Goal: Navigation & Orientation: Understand site structure

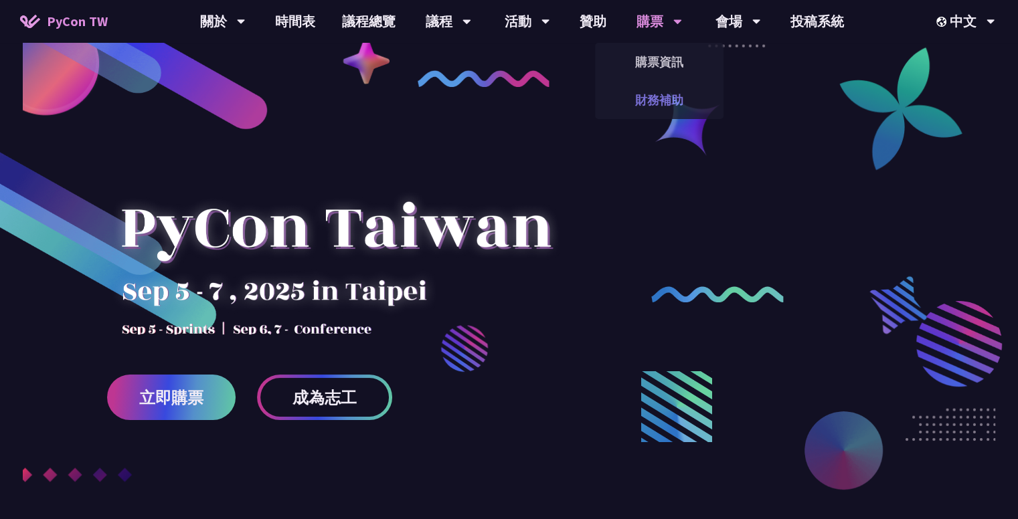
click at [673, 100] on link "財務補助" at bounding box center [659, 99] width 128 height 31
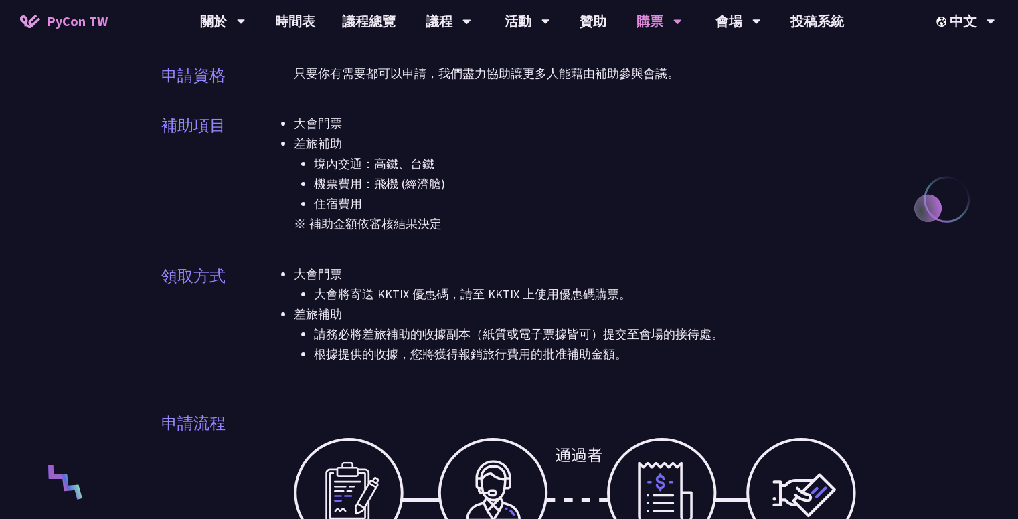
scroll to position [134, 0]
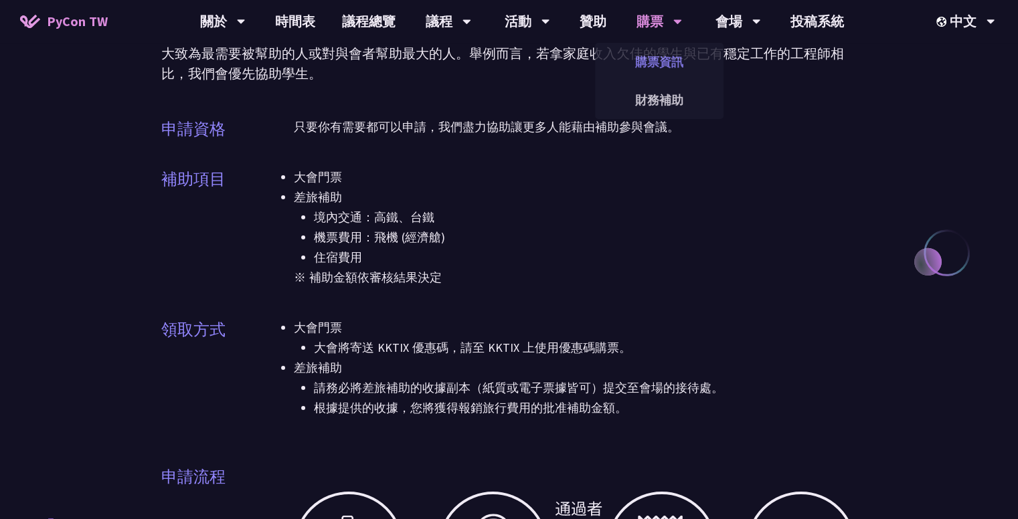
click at [667, 63] on link "購票資訊" at bounding box center [659, 61] width 128 height 31
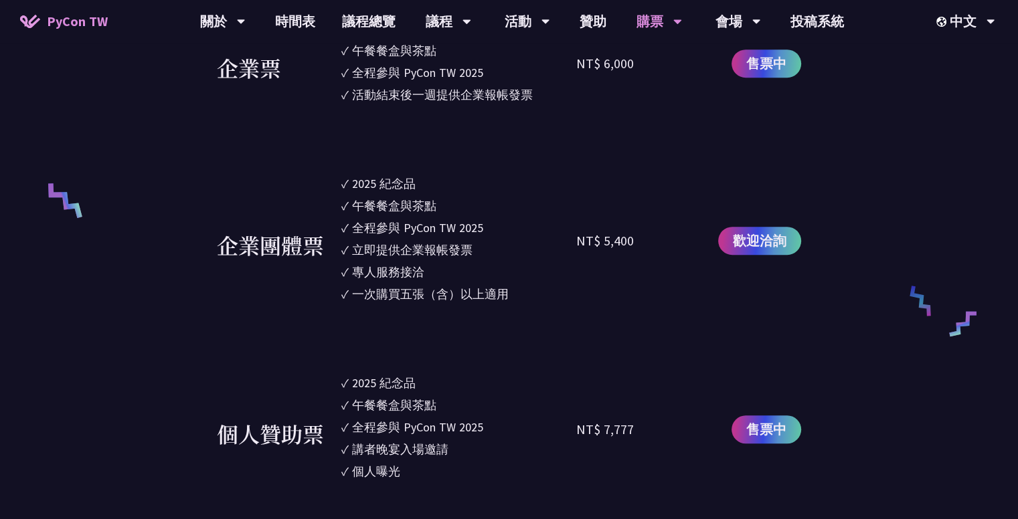
scroll to position [803, 0]
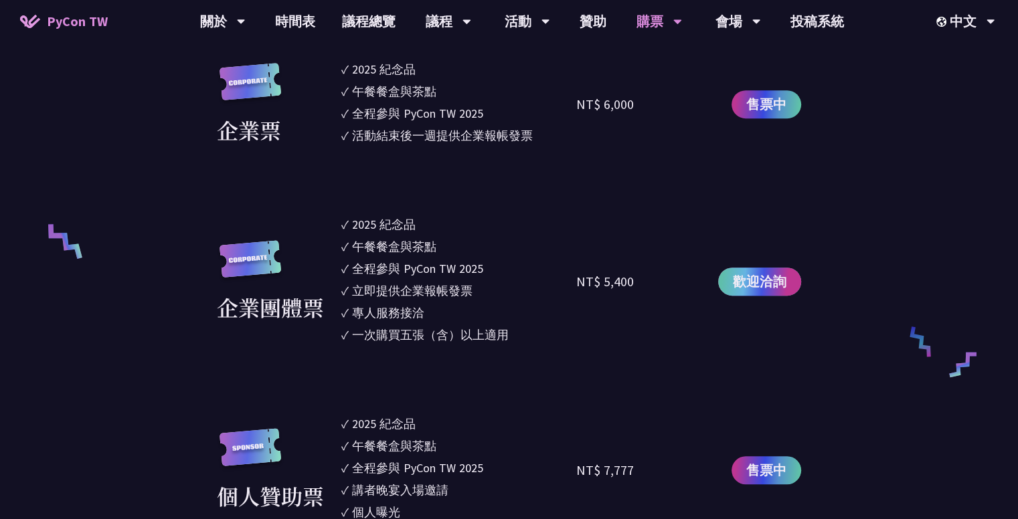
click at [758, 287] on span "歡迎洽詢" at bounding box center [760, 282] width 54 height 20
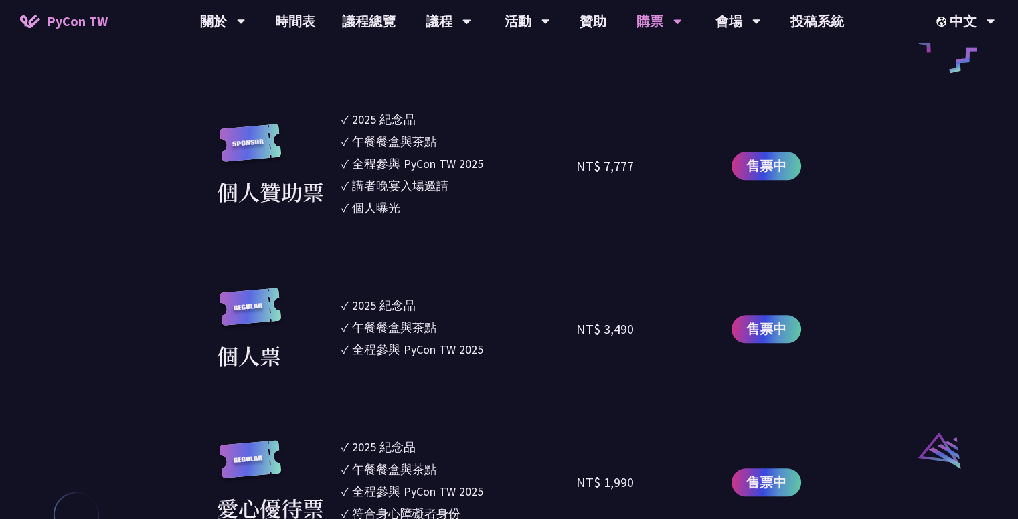
scroll to position [1138, 0]
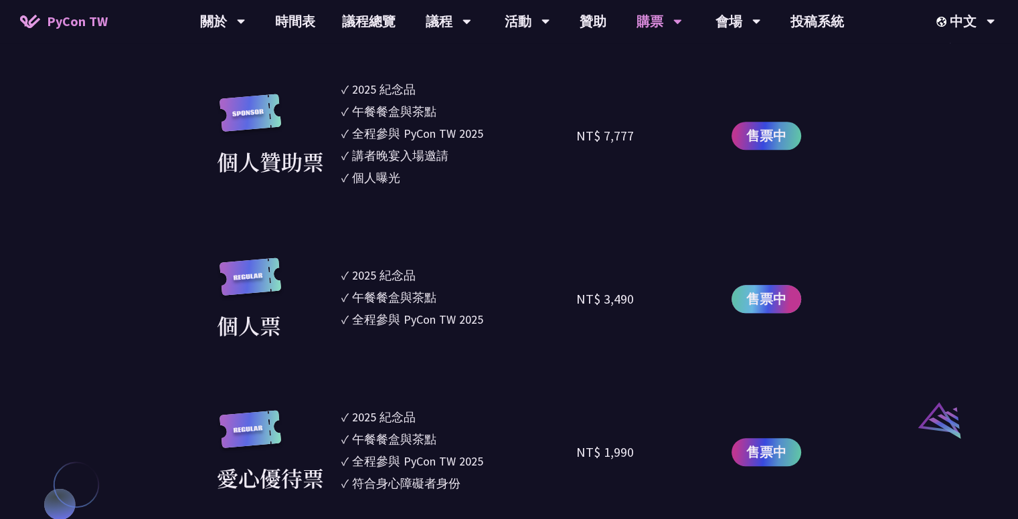
click at [754, 297] on span "售票中" at bounding box center [766, 299] width 40 height 20
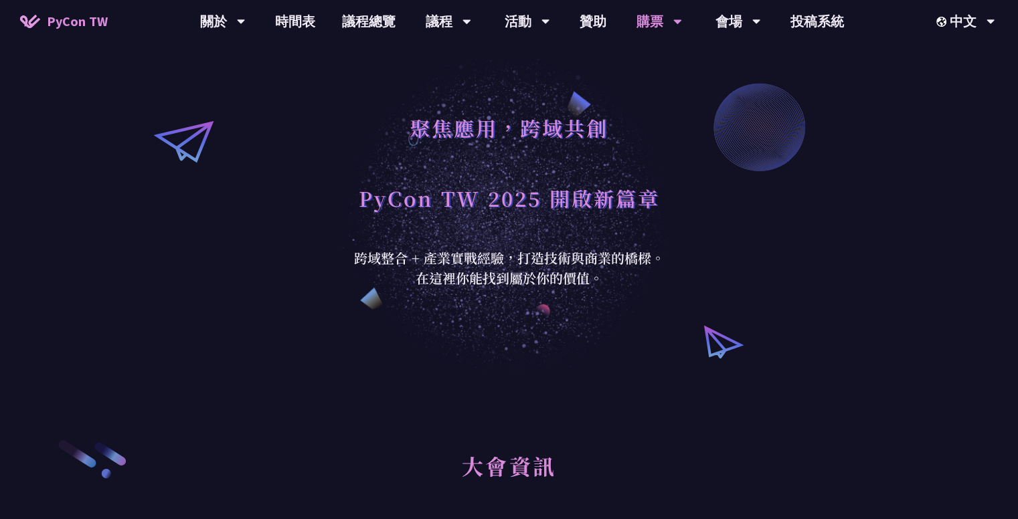
scroll to position [0, 0]
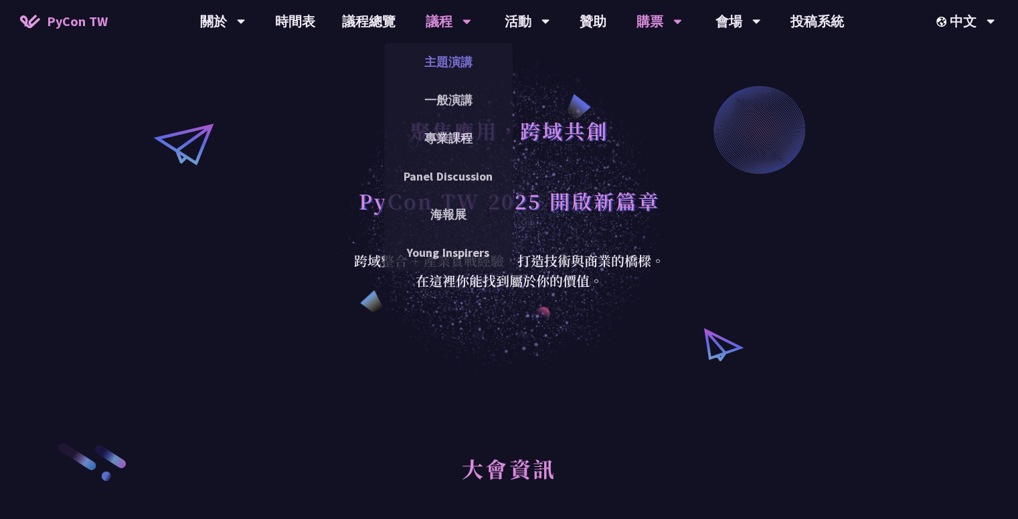
click at [444, 60] on link "主題演講" at bounding box center [448, 61] width 128 height 31
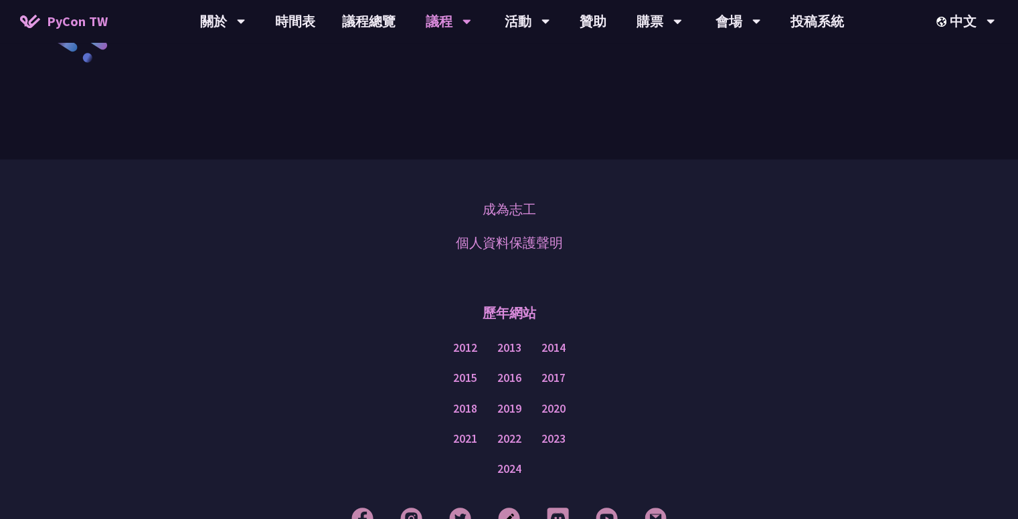
scroll to position [2399, 0]
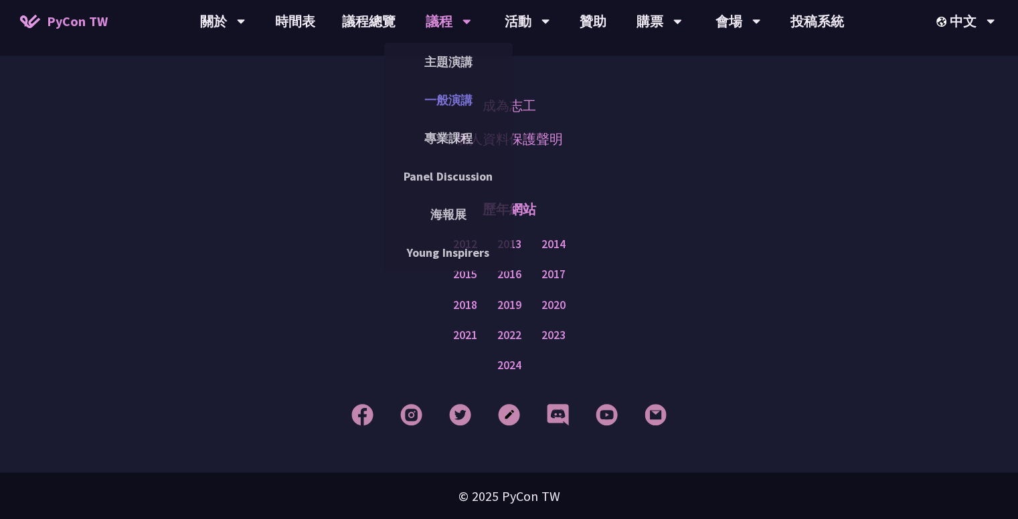
click at [442, 104] on link "一般演講" at bounding box center [448, 99] width 128 height 31
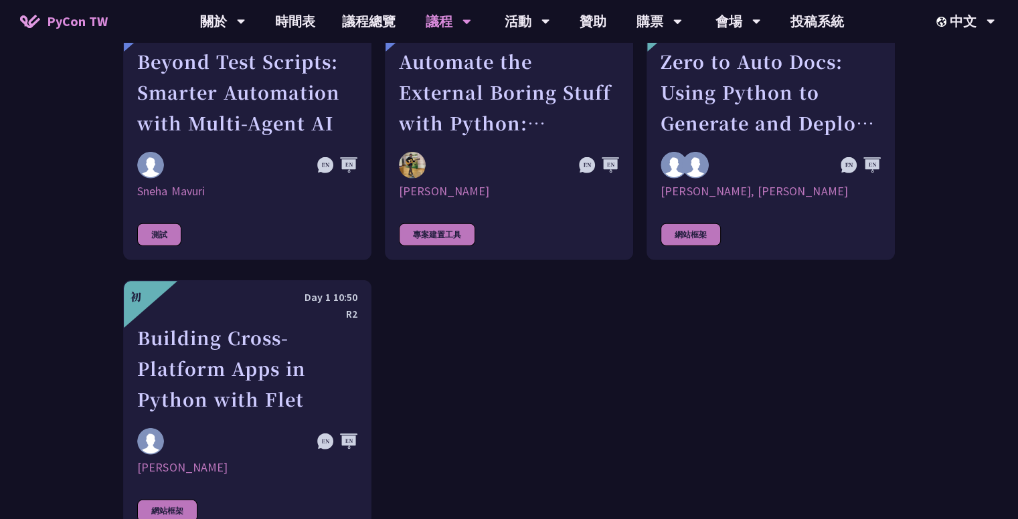
scroll to position [3882, 0]
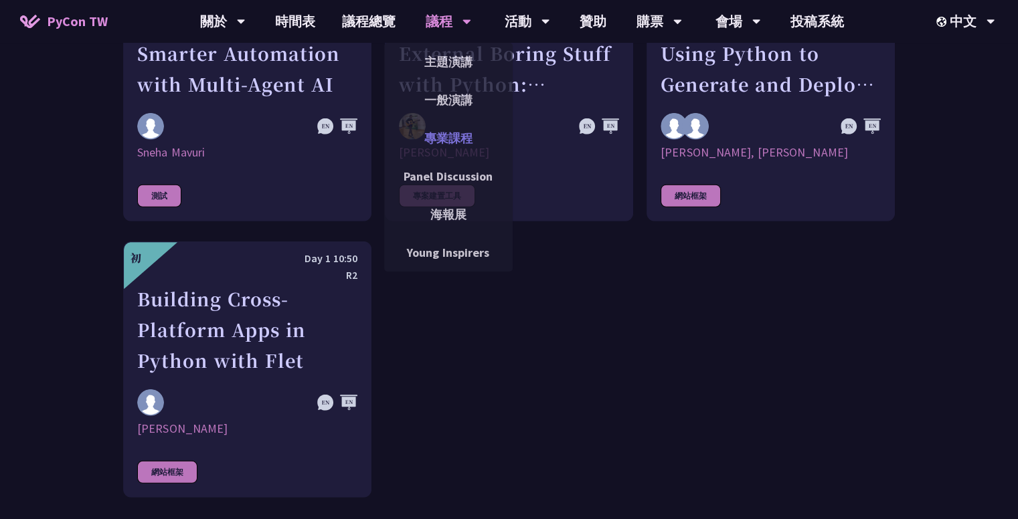
click at [460, 143] on link "專業課程" at bounding box center [448, 137] width 128 height 31
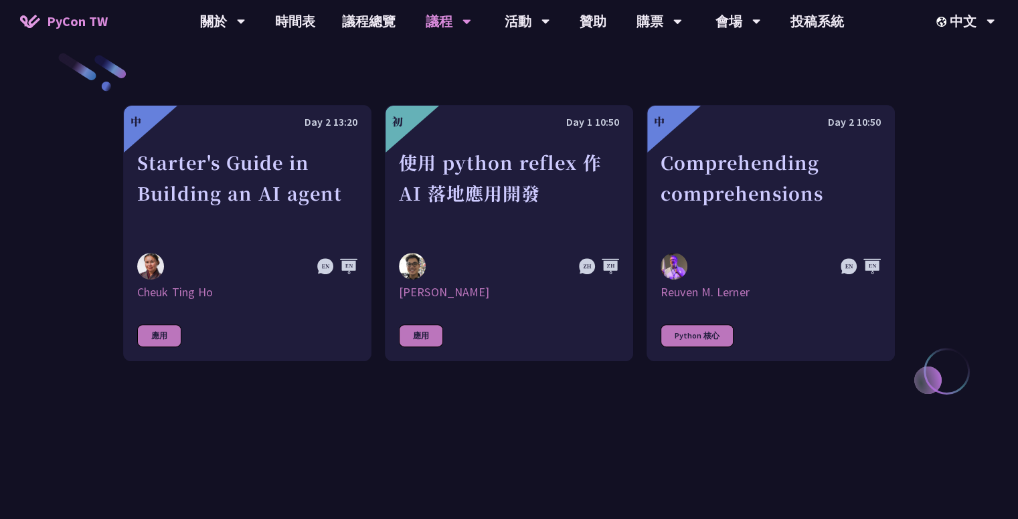
scroll to position [468, 0]
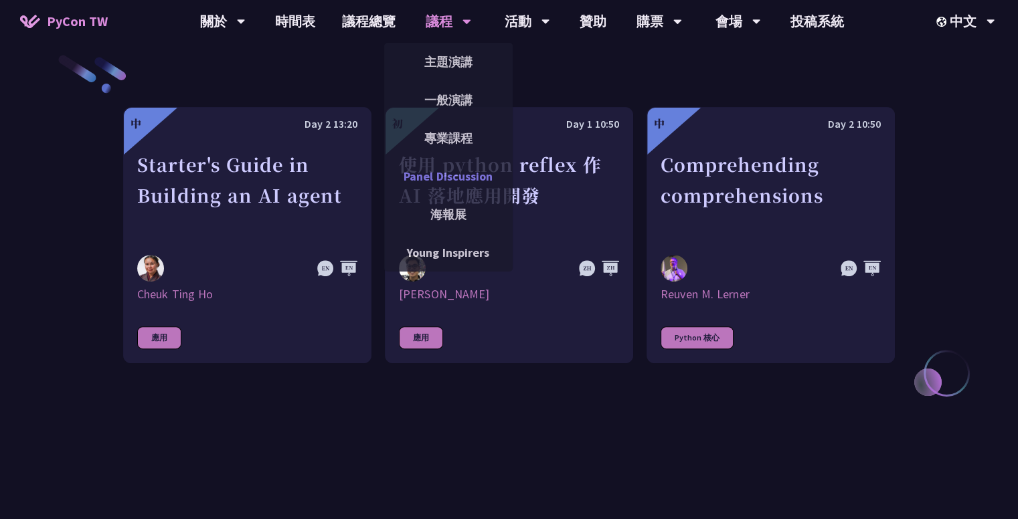
click at [456, 181] on link "Panel Discussion" at bounding box center [448, 176] width 128 height 31
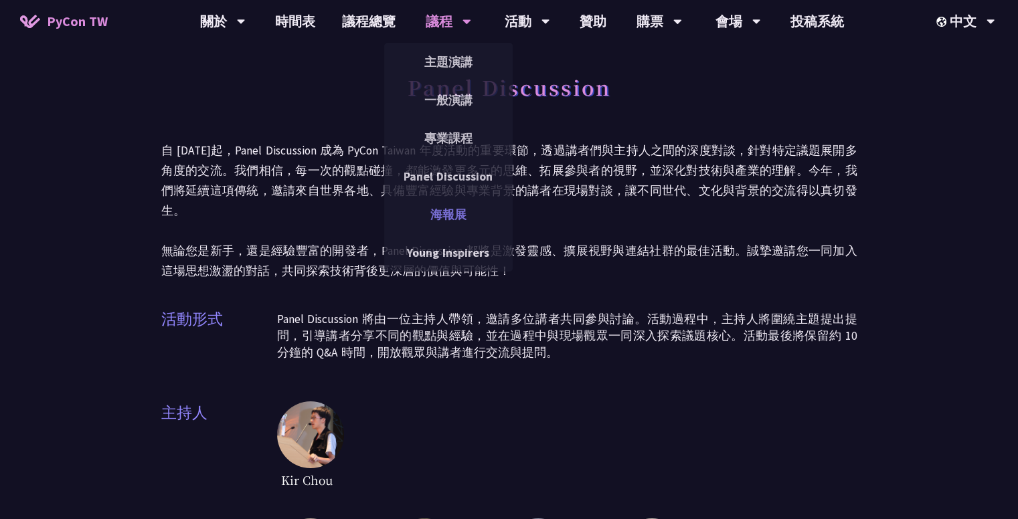
click at [458, 218] on link "海報展" at bounding box center [448, 214] width 128 height 31
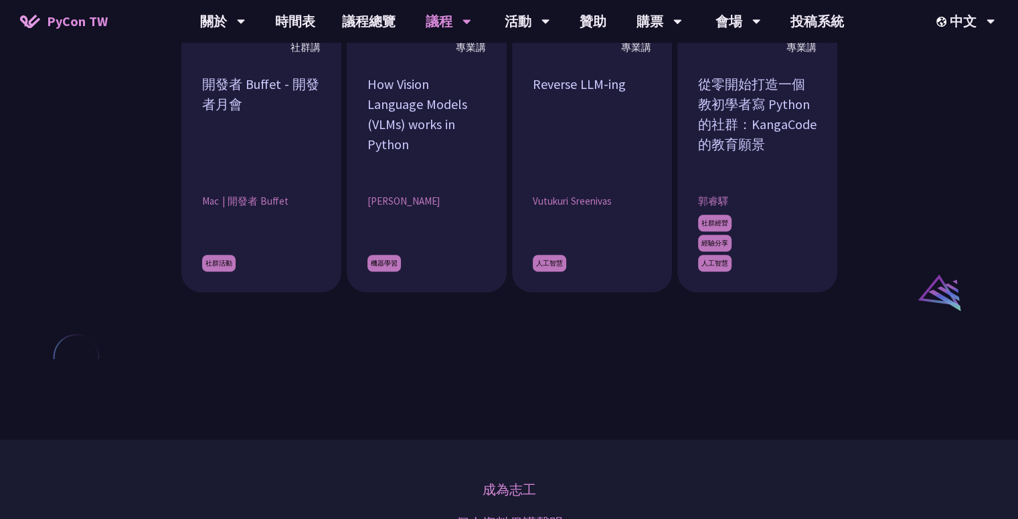
scroll to position [1205, 0]
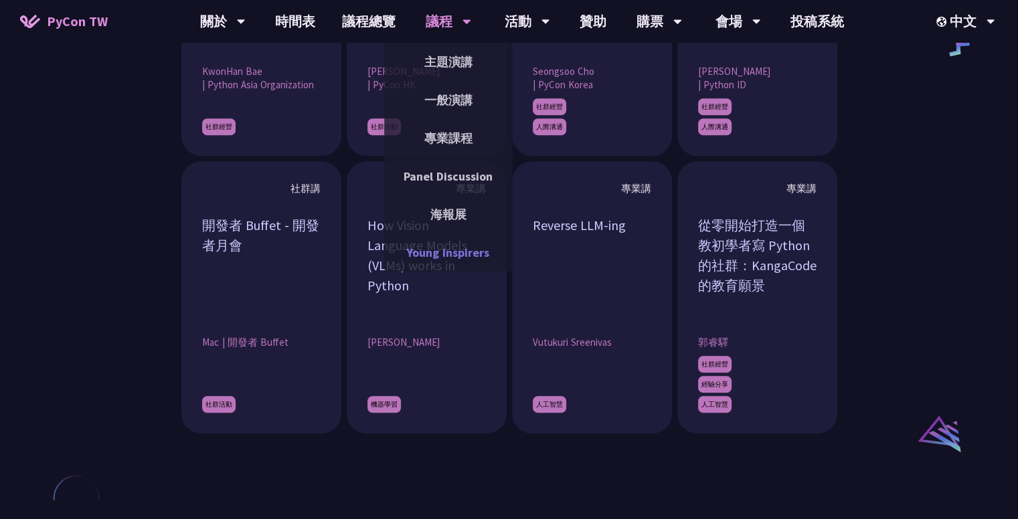
click at [450, 252] on link "Young Inspirers" at bounding box center [448, 252] width 128 height 31
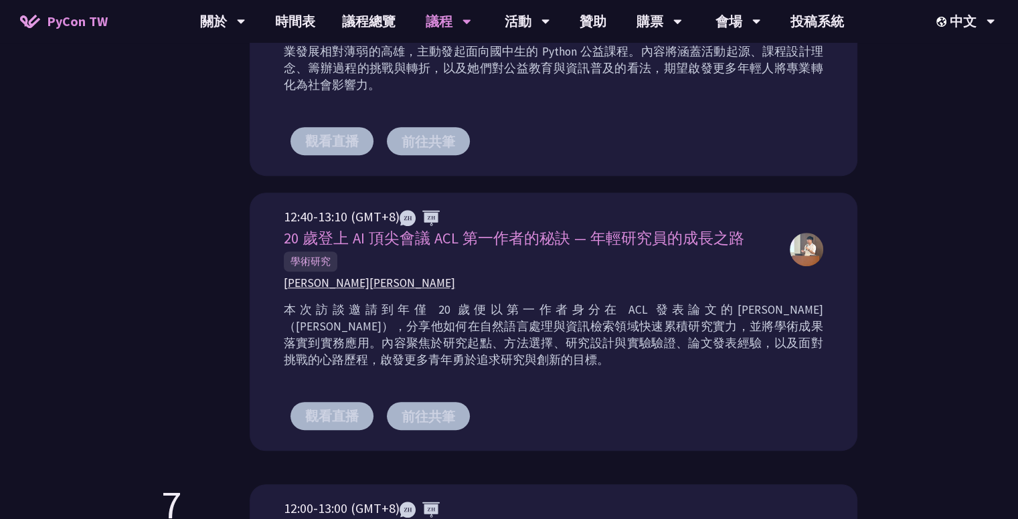
scroll to position [402, 0]
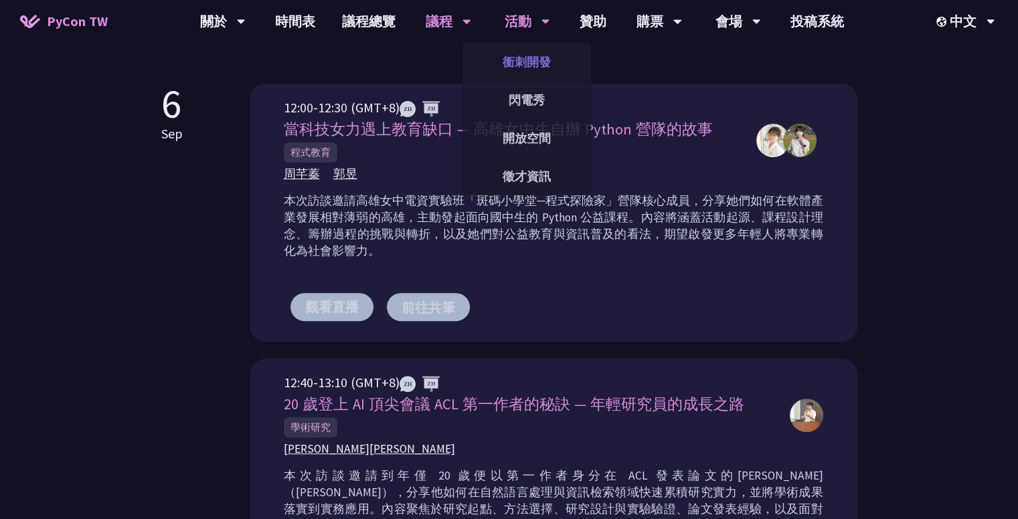
click at [535, 67] on link "衝刺開發" at bounding box center [526, 61] width 128 height 31
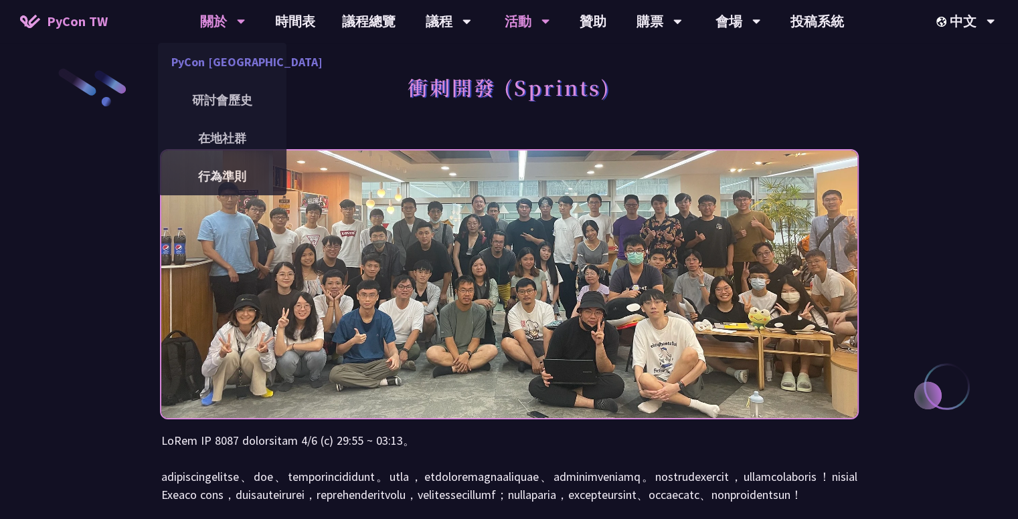
click at [224, 59] on link "PyCon [GEOGRAPHIC_DATA]" at bounding box center [222, 61] width 128 height 31
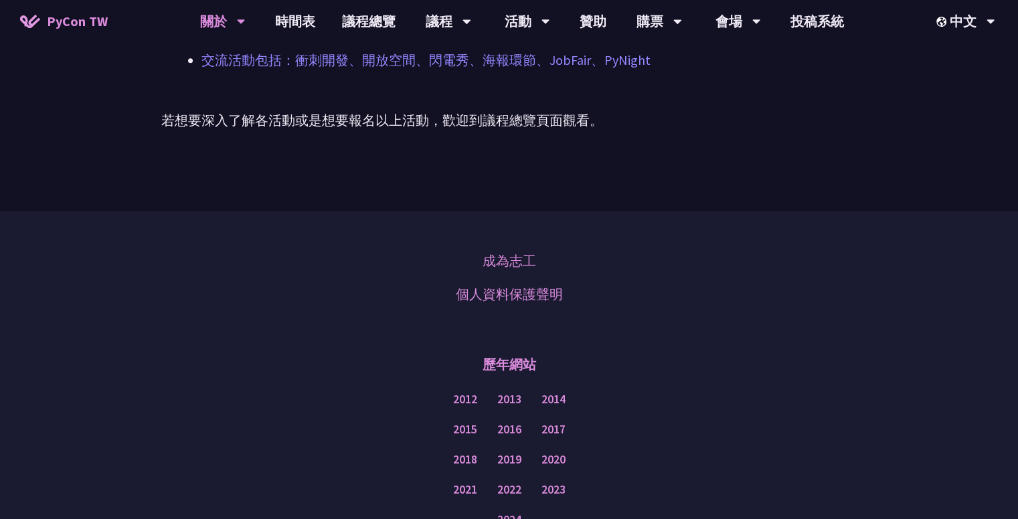
scroll to position [1004, 0]
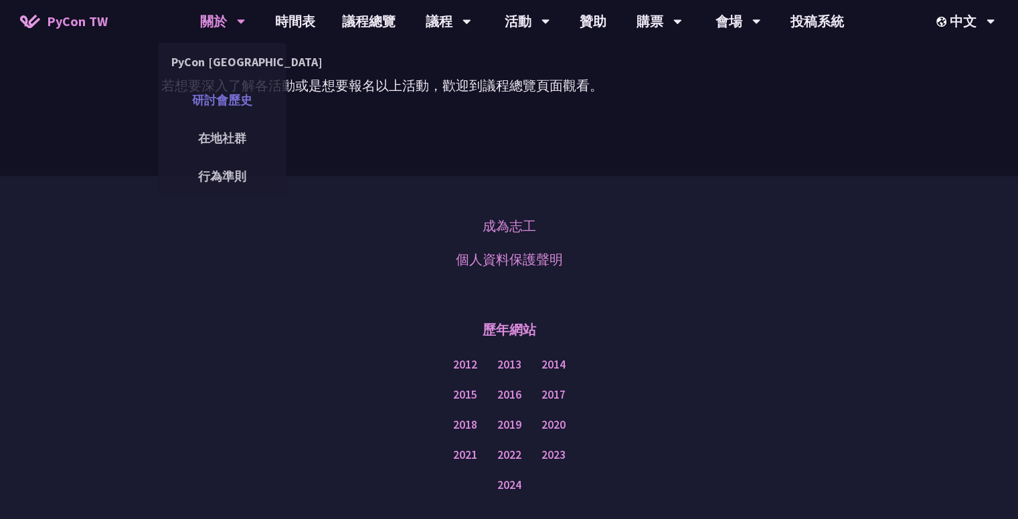
click at [228, 103] on link "研討會歷史" at bounding box center [222, 99] width 128 height 31
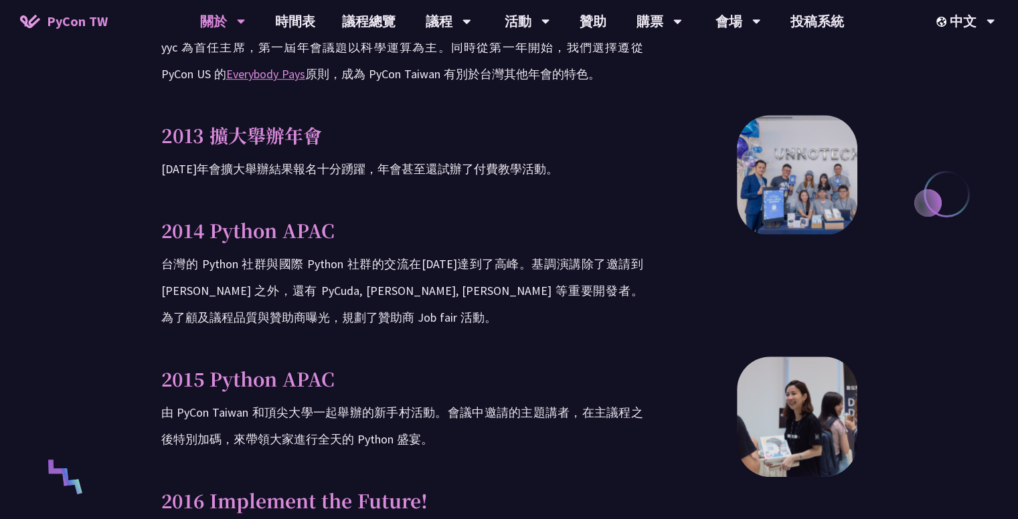
scroll to position [803, 0]
